Goal: Information Seeking & Learning: Learn about a topic

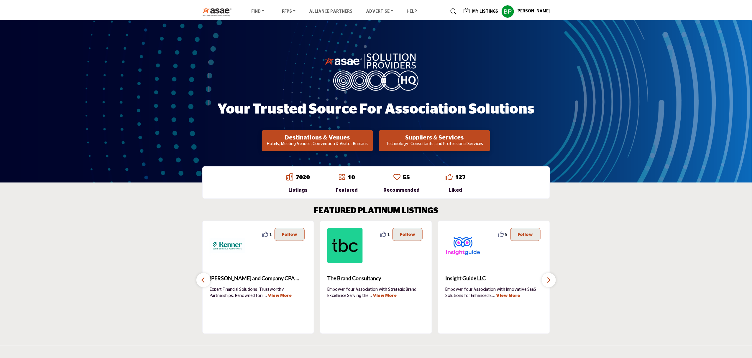
click at [483, 8] on div "My Listings" at bounding box center [481, 11] width 35 height 7
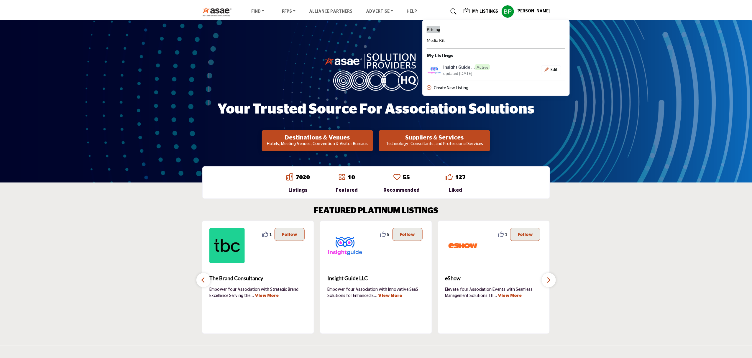
click at [440, 30] on span "Pricing" at bounding box center [433, 29] width 13 height 5
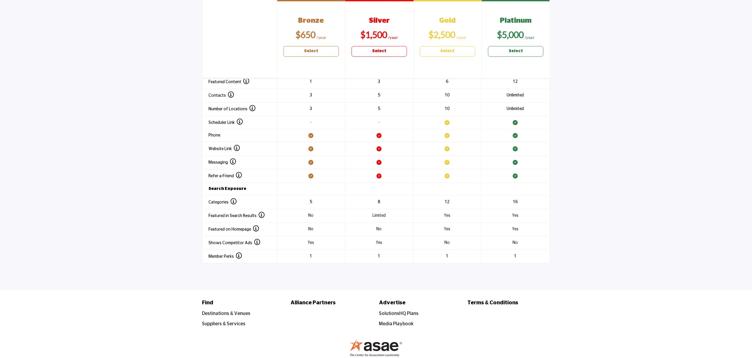
scroll to position [712, 0]
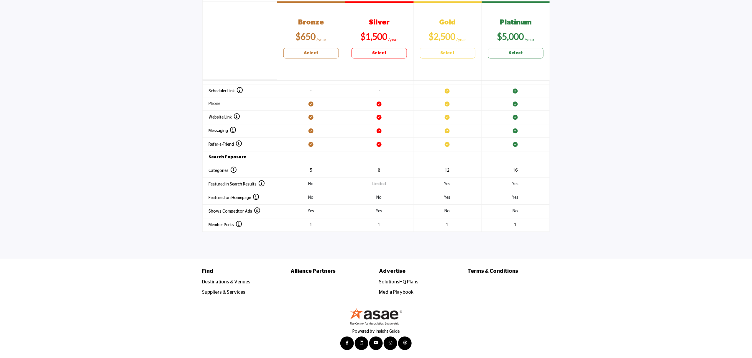
drag, startPoint x: 665, startPoint y: 143, endPoint x: 617, endPoint y: 86, distance: 74.5
click at [665, 143] on section "Header 1 Bronze $650 Select Silver $1,500 Select Gold $2,500 Select Platinum" at bounding box center [376, 72] width 752 height 347
